Goal: Task Accomplishment & Management: Manage account settings

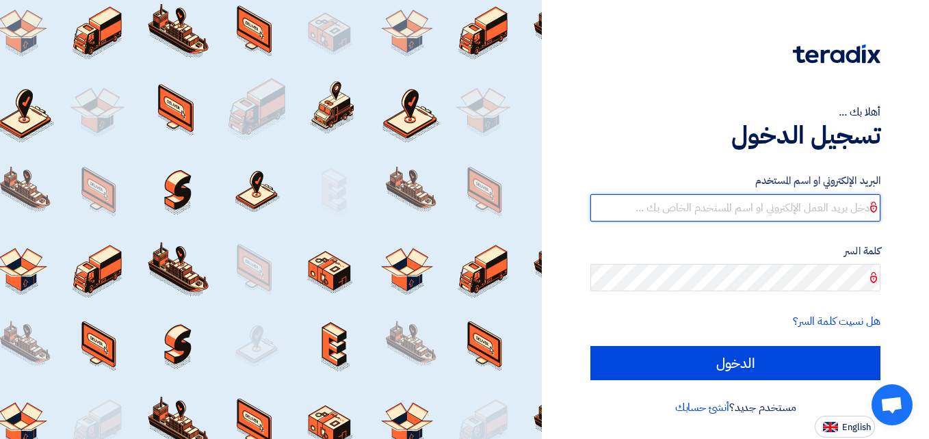
click at [774, 205] on input "text" at bounding box center [735, 207] width 290 height 27
type input "[EMAIL_ADDRESS][DOMAIN_NAME]"
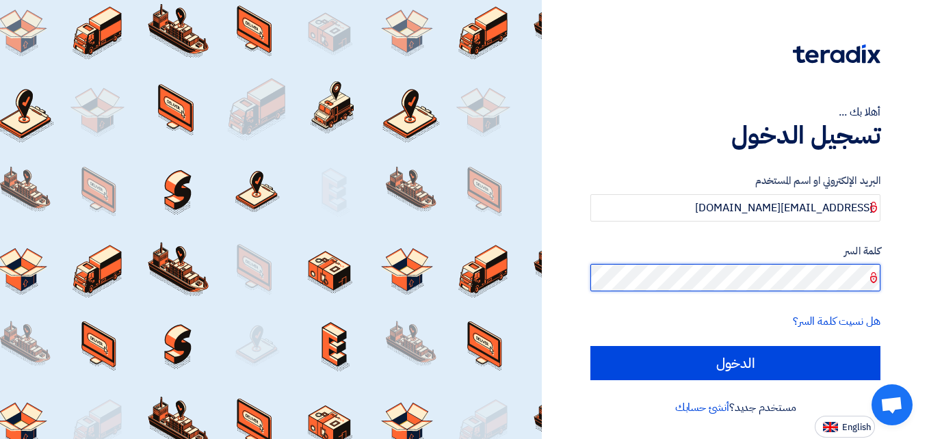
click at [590, 346] on input "الدخول" at bounding box center [735, 363] width 290 height 34
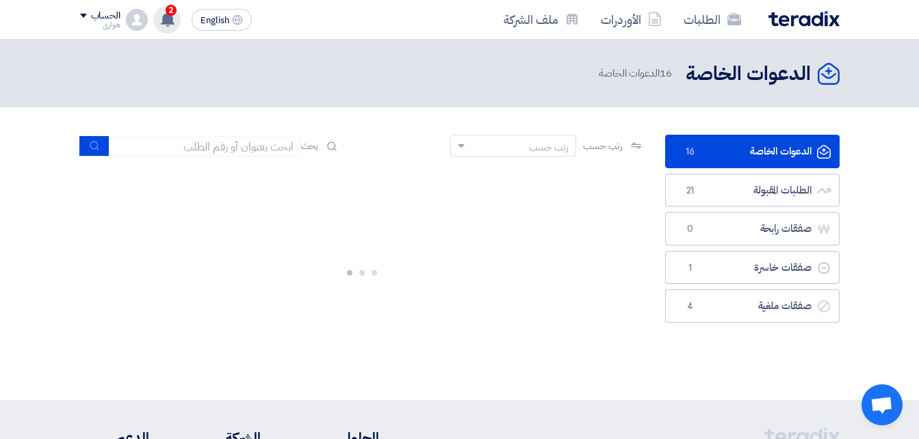
click at [175, 22] on icon at bounding box center [167, 19] width 15 height 15
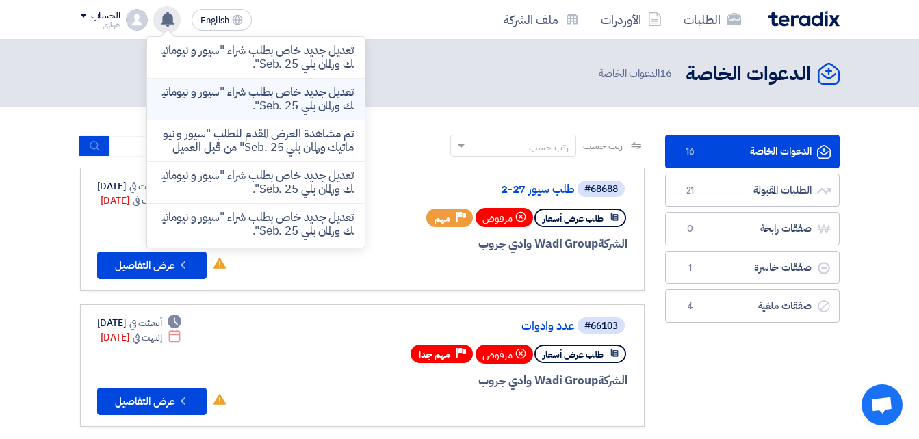
click at [293, 96] on p "تعديل جديد خاص بطلب شراء "سيور و نيوماتيك ورلمان بلي Seb. 25"." at bounding box center [256, 99] width 196 height 27
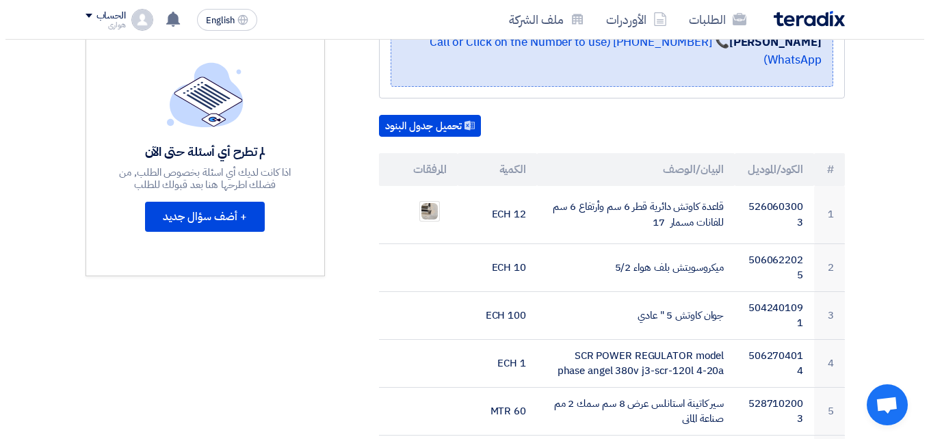
scroll to position [342, 0]
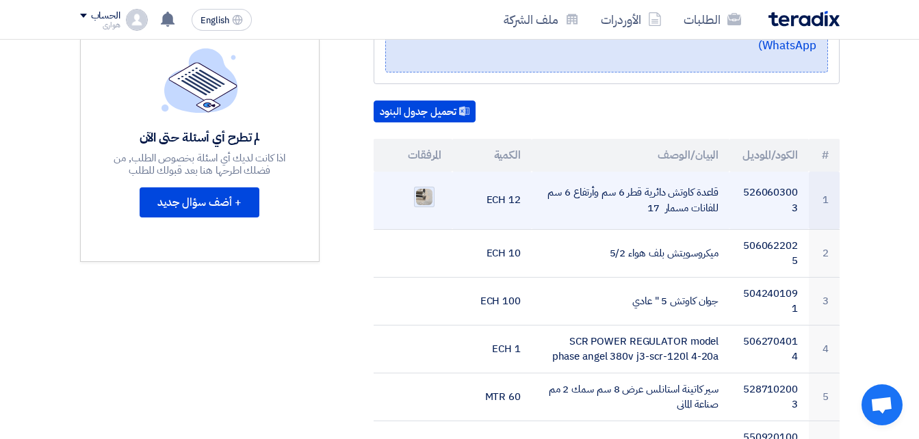
click at [416, 187] on img at bounding box center [424, 196] width 19 height 19
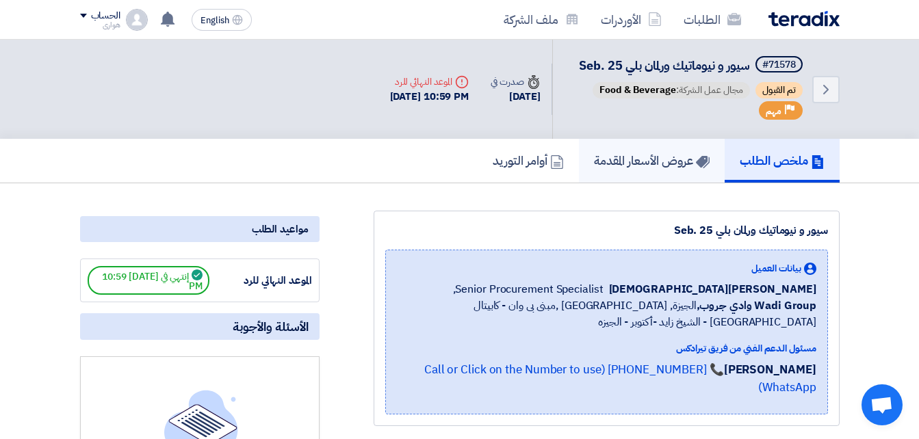
click at [629, 161] on h5 "عروض الأسعار المقدمة" at bounding box center [652, 161] width 116 height 16
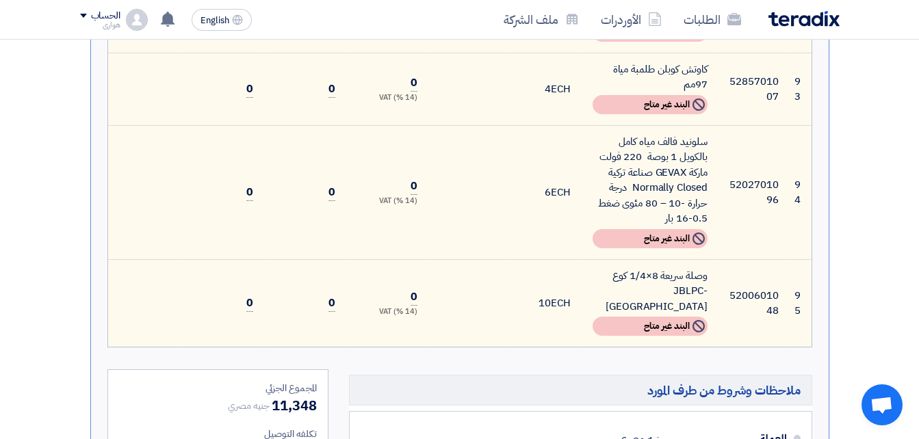
scroll to position [6910, 0]
